Goal: Task Accomplishment & Management: Use online tool/utility

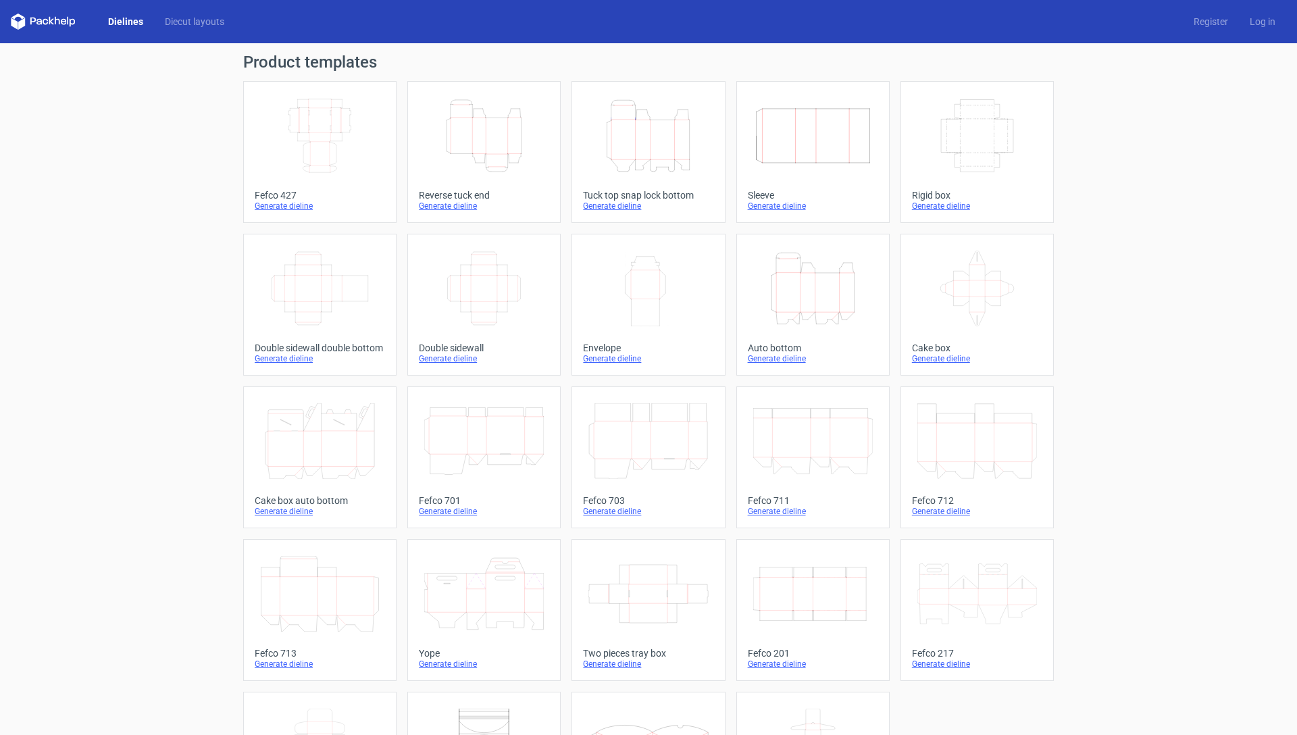
click at [647, 165] on icon "Height Depth Width" at bounding box center [648, 136] width 120 height 76
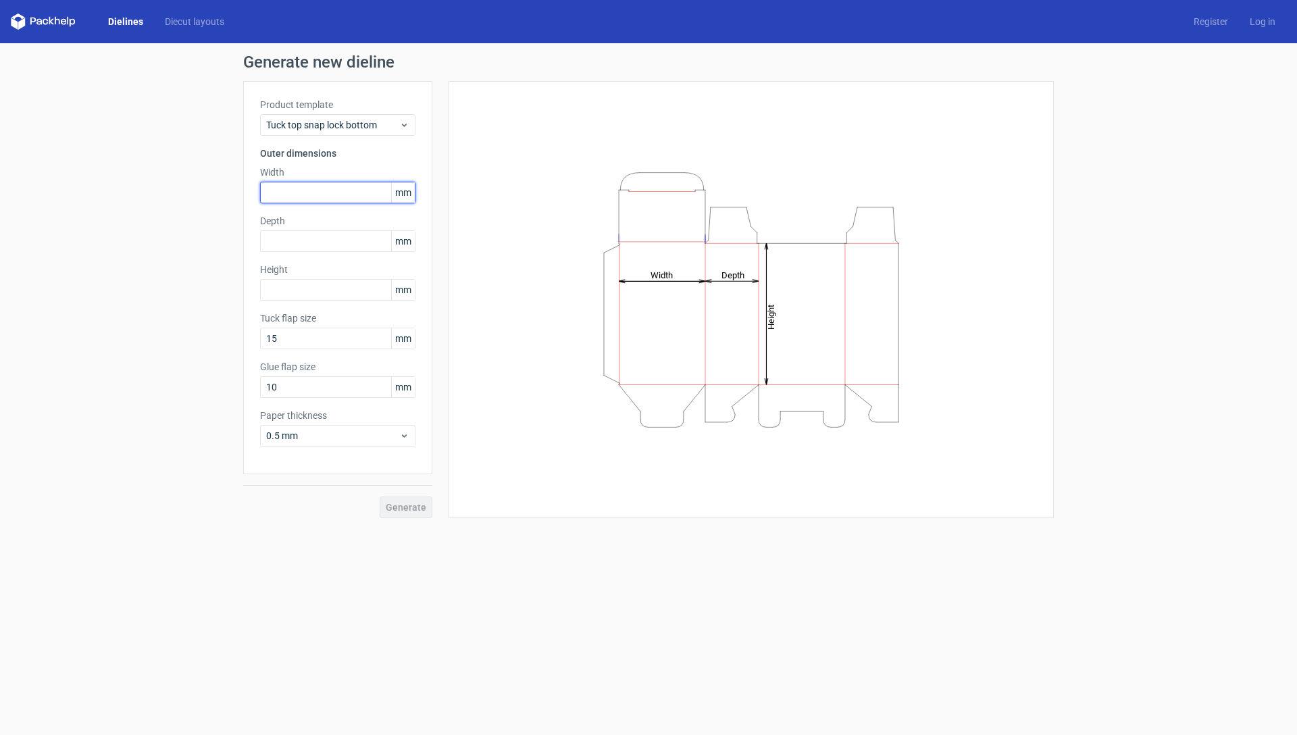
click at [380, 195] on input "text" at bounding box center [337, 193] width 155 height 22
type input "115"
click at [309, 245] on input "text" at bounding box center [337, 241] width 155 height 22
type input "115"
click at [306, 290] on input "text" at bounding box center [337, 290] width 155 height 22
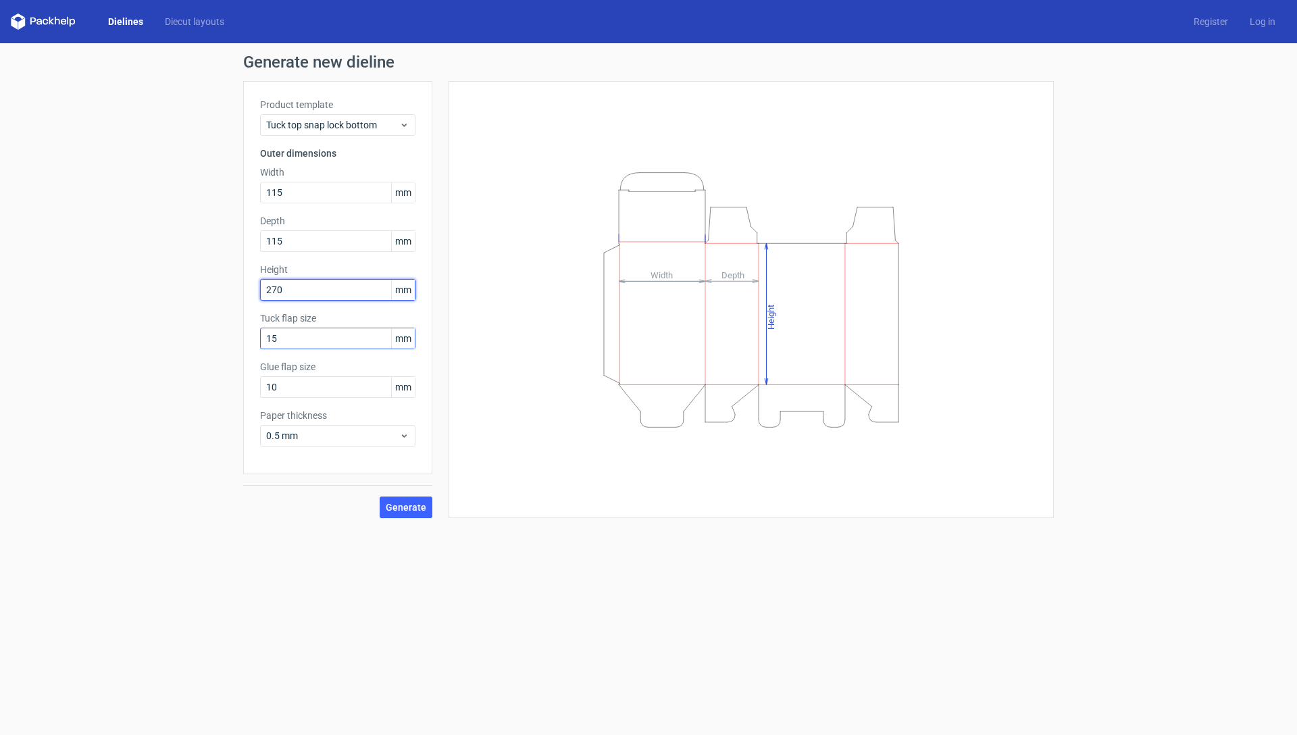
type input "270"
click at [325, 337] on input "15" at bounding box center [337, 339] width 155 height 22
click at [407, 504] on span "Generate" at bounding box center [406, 506] width 41 height 9
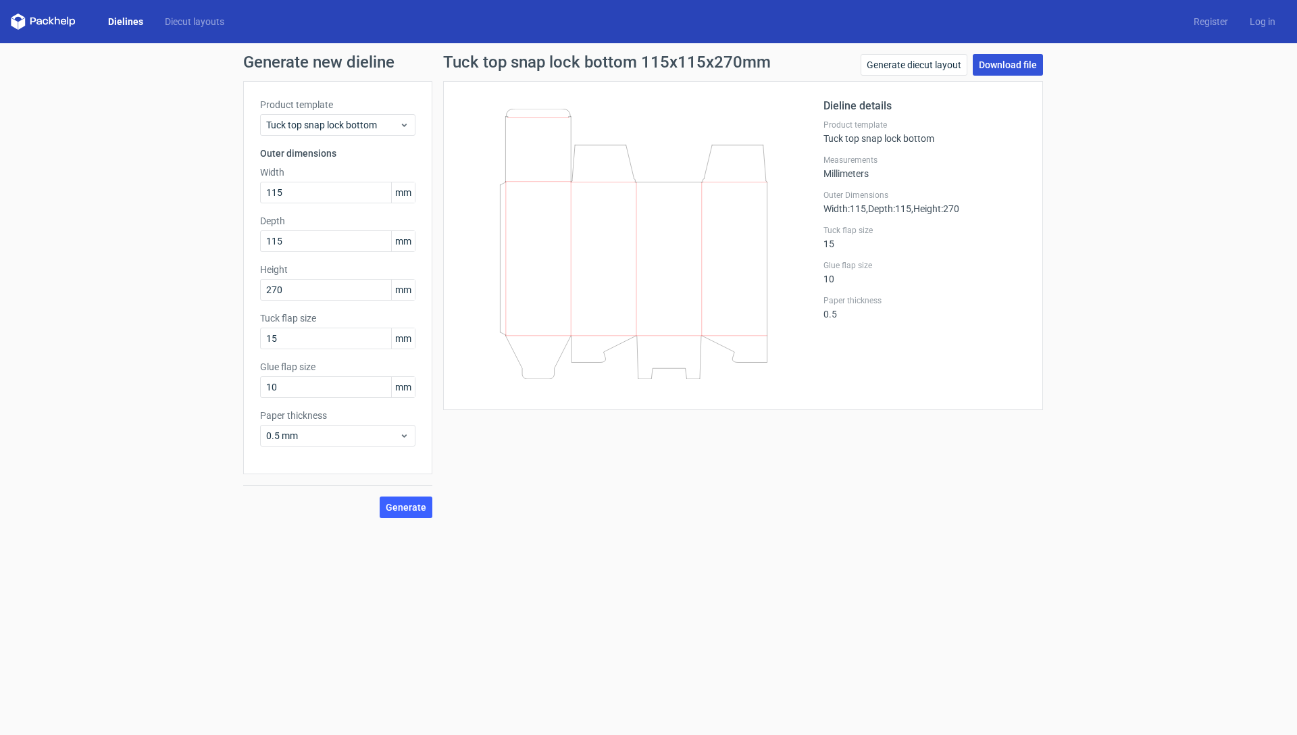
click at [1005, 63] on link "Download file" at bounding box center [1008, 65] width 70 height 22
